Goal: Task Accomplishment & Management: Use online tool/utility

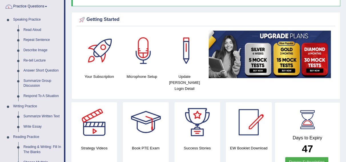
scroll to position [47, 0]
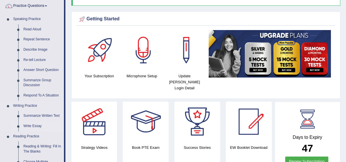
click at [37, 125] on link "Write Essay" at bounding box center [42, 126] width 43 height 10
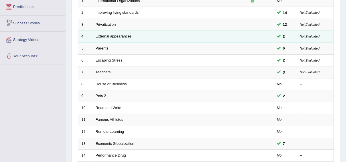
scroll to position [94, 0]
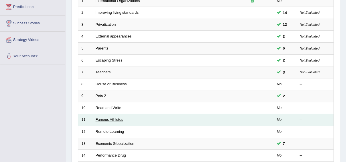
click at [112, 119] on link "Famous Athletes" at bounding box center [110, 119] width 28 height 4
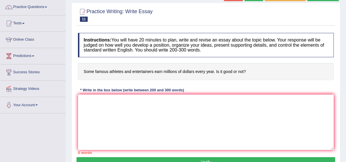
scroll to position [46, 0]
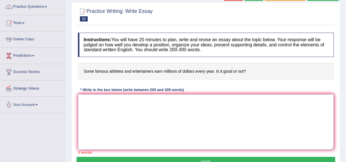
click at [112, 102] on textarea at bounding box center [206, 121] width 256 height 55
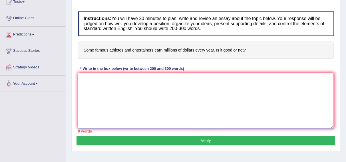
scroll to position [66, 0]
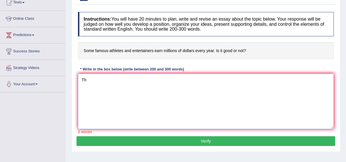
type textarea "T"
